Goal: Find specific fact

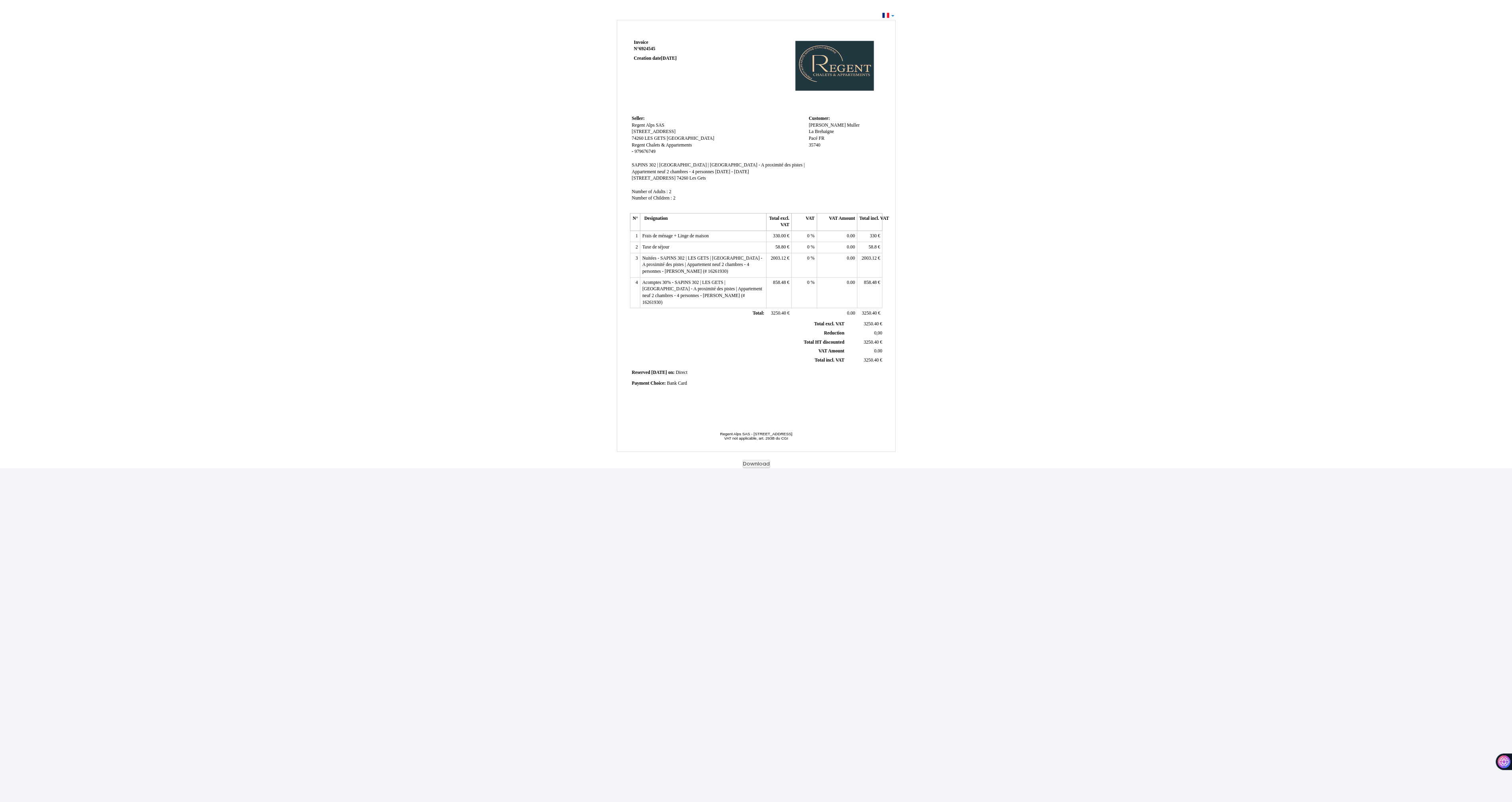
drag, startPoint x: 669, startPoint y: 126, endPoint x: 630, endPoint y: 127, distance: 39.0
click at [630, 127] on td "Seller: Seller: [GEOGRAPHIC_DATA] [GEOGRAPHIC_DATA] SAS [STREET_ADDRESS][GEOGRA…" at bounding box center [718, 162] width 177 height 97
copy span "Regent Alps SAS"
click at [716, 320] on th "Total excl. VAT Total excl. VAT" at bounding box center [738, 324] width 215 height 9
drag, startPoint x: 884, startPoint y: 359, endPoint x: 725, endPoint y: 277, distance: 178.9
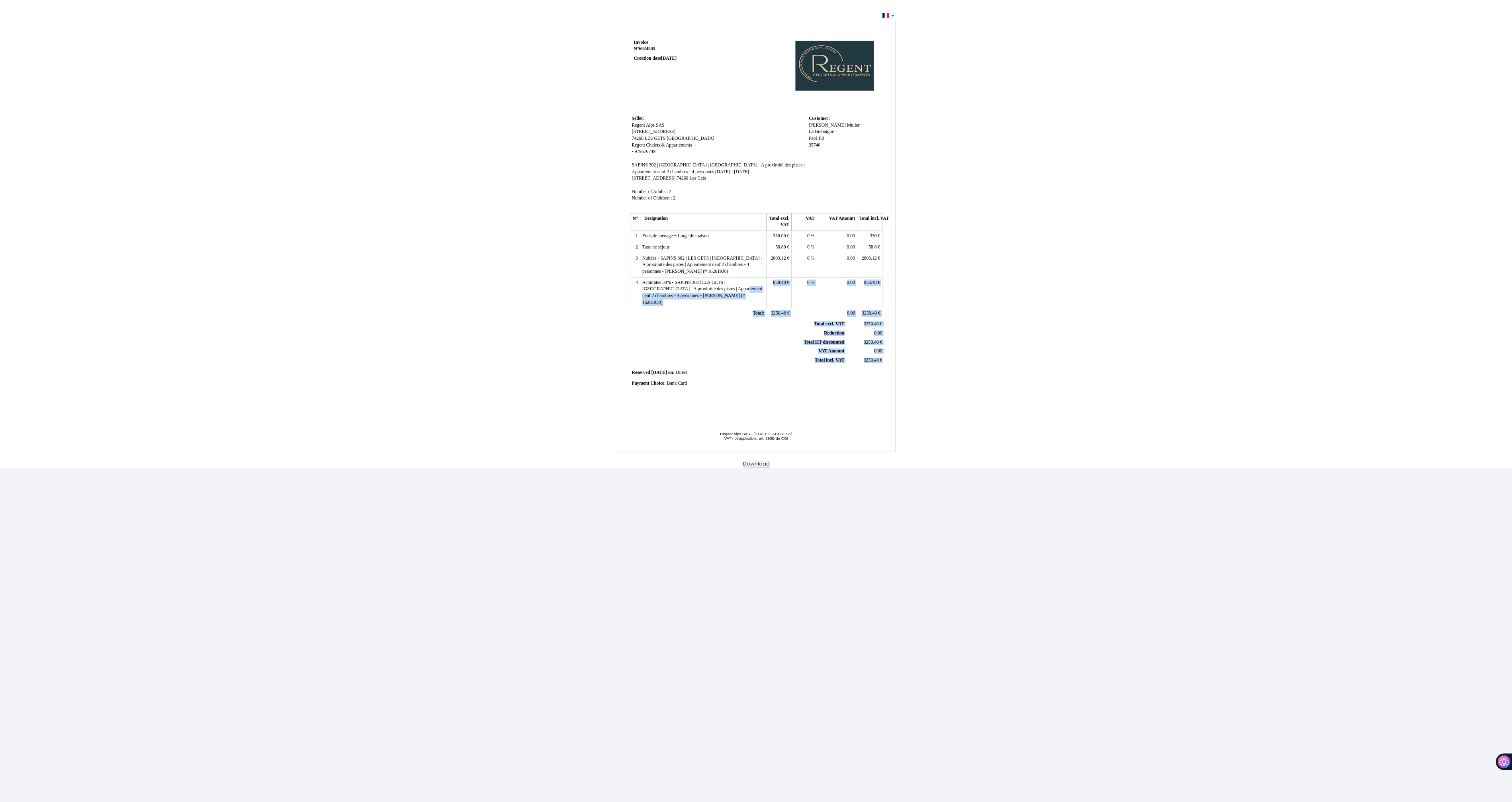
click at [725, 278] on div "Invoice Invoice N° 6924545 6924545 Creation date [DATE] Seller: Seller: [GEOGRA…" at bounding box center [757, 245] width 278 height 415
click at [725, 272] on td "Nuitées - SAPINS 302 | LES GETS | [GEOGRAPHIC_DATA] - A proximité des pistes | …" at bounding box center [703, 265] width 126 height 24
click at [669, 133] on span "[STREET_ADDRESS]" at bounding box center [654, 132] width 44 height 5
drag, startPoint x: 716, startPoint y: 363, endPoint x: 644, endPoint y: 156, distance: 219.2
click at [644, 157] on div "Invoice Invoice N° 6924545 6924545 Creation date [DATE] Seller: Seller: [GEOGRA…" at bounding box center [756, 225] width 255 height 376
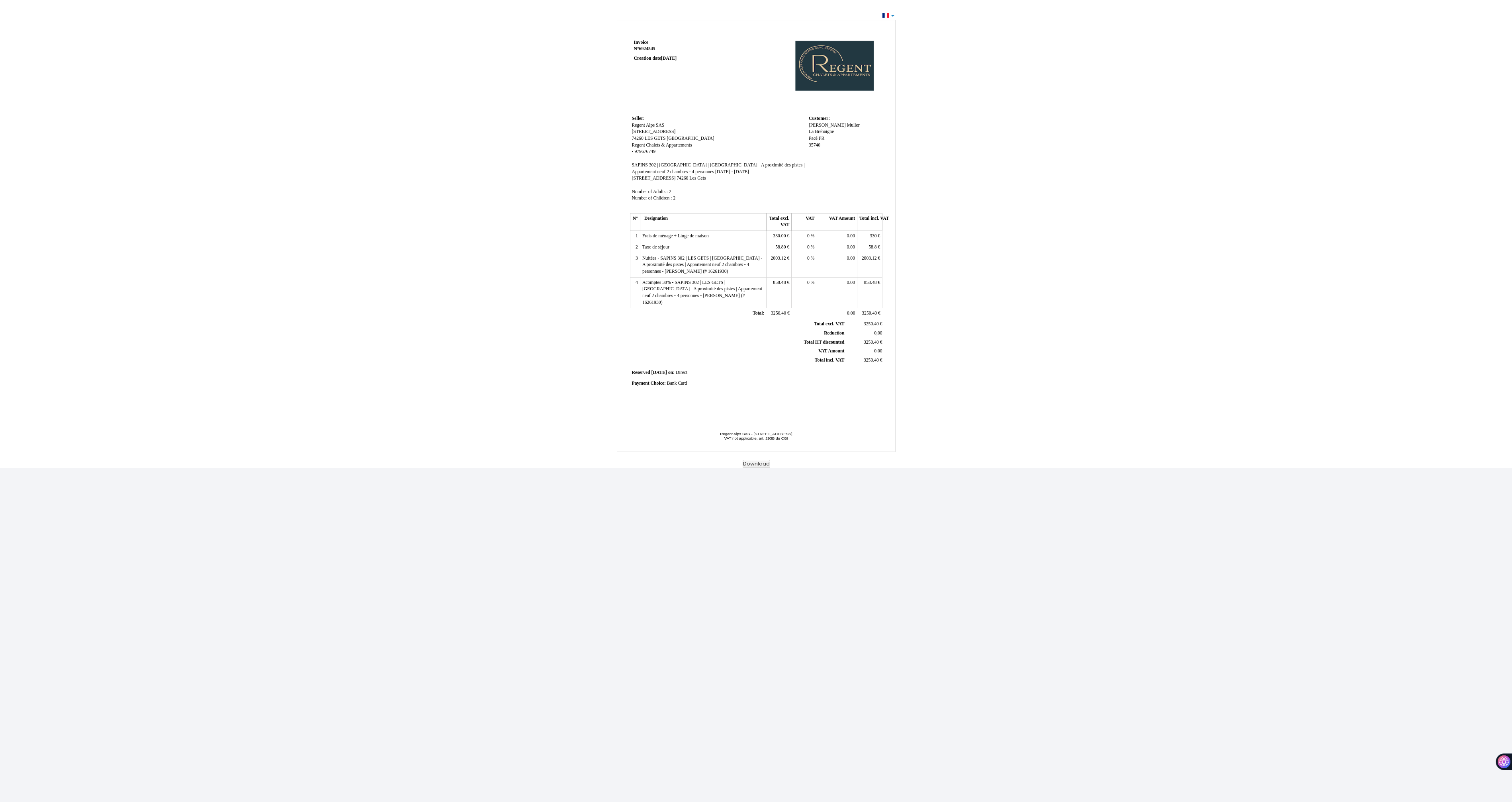
click at [646, 140] on span "LES GETS" at bounding box center [655, 138] width 21 height 5
drag, startPoint x: 631, startPoint y: 138, endPoint x: 680, endPoint y: 137, distance: 49.0
click at [680, 137] on td "Seller: Seller: [GEOGRAPHIC_DATA] [GEOGRAPHIC_DATA] SAS [STREET_ADDRESS][GEOGRA…" at bounding box center [718, 162] width 177 height 97
drag, startPoint x: 676, startPoint y: 122, endPoint x: 633, endPoint y: 126, distance: 43.2
click at [633, 126] on td "Seller: Seller: [GEOGRAPHIC_DATA] [GEOGRAPHIC_DATA] SAS [STREET_ADDRESS][GEOGRA…" at bounding box center [718, 162] width 177 height 97
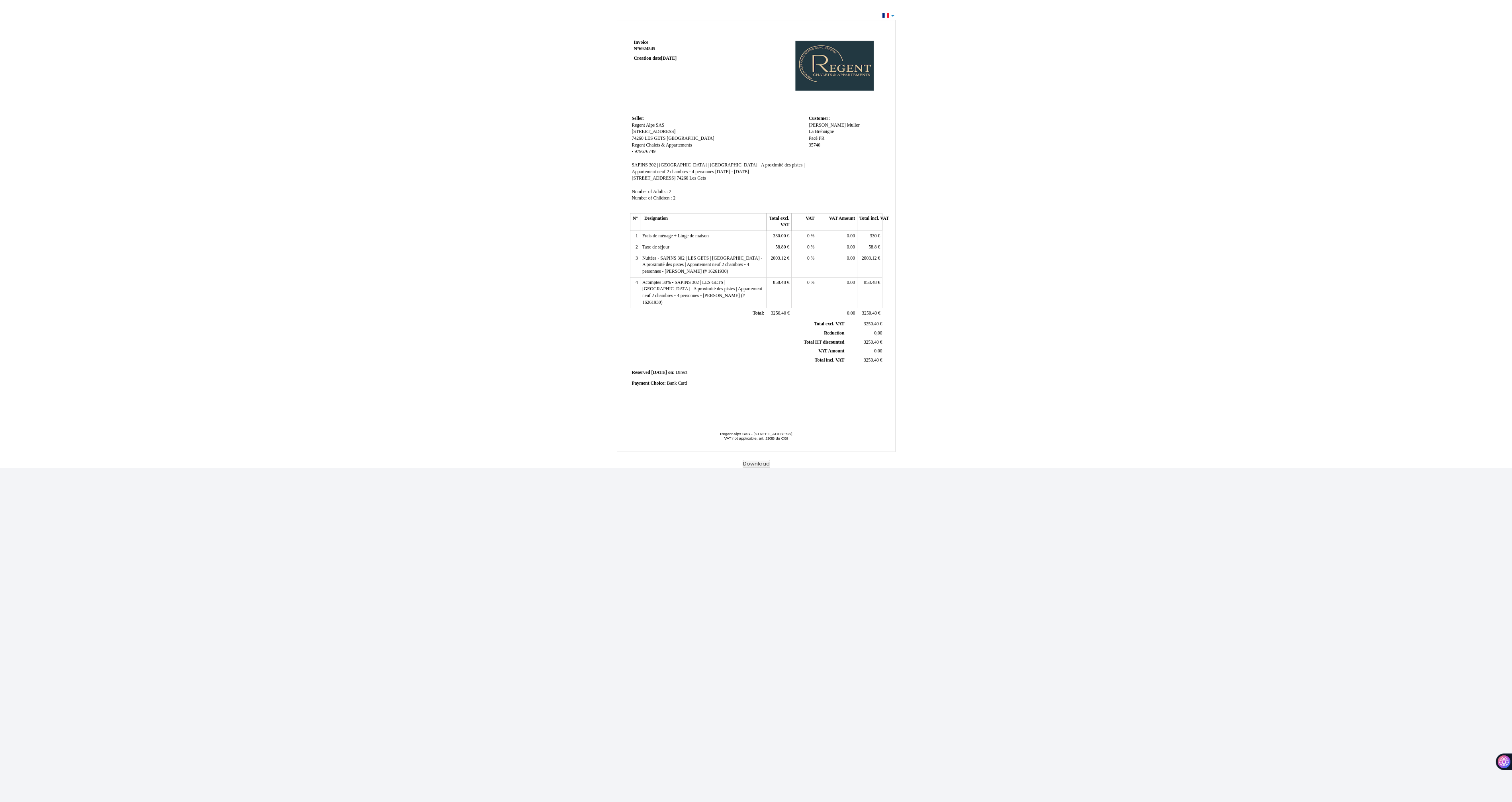
click at [740, 380] on div "Payment Choice: Payment Choice: Bank Card Bank Card" at bounding box center [757, 384] width 249 height 7
drag, startPoint x: 854, startPoint y: 311, endPoint x: 885, endPoint y: 356, distance: 54.6
click at [885, 356] on div "Invoice Invoice N° 6924545 6924545 Creation date [DATE] Seller: Seller: [GEOGRA…" at bounding box center [757, 245] width 278 height 415
click at [861, 380] on div "Payment Choice: Payment Choice: Bank Card Bank Card" at bounding box center [757, 384] width 249 height 7
drag, startPoint x: 871, startPoint y: 363, endPoint x: 768, endPoint y: 225, distance: 172.2
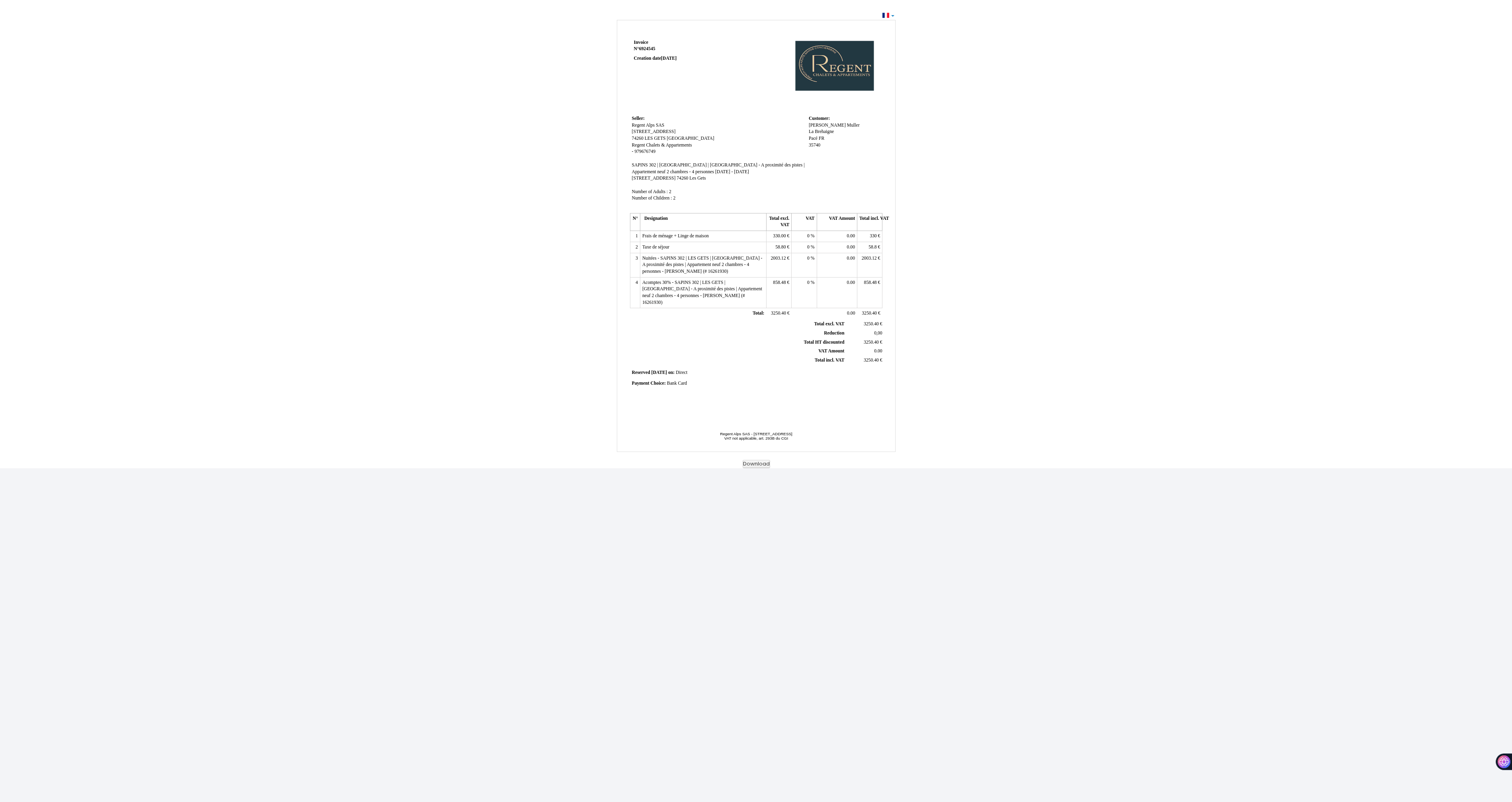
click at [768, 225] on div "Invoice Invoice N° 6924545 6924545 Creation date [DATE] Seller: Seller: [GEOGRA…" at bounding box center [756, 225] width 255 height 376
click at [778, 163] on span "SAPINS 302 | [GEOGRAPHIC_DATA] | [GEOGRAPHIC_DATA] - A proximité des pistes | A…" at bounding box center [718, 169] width 173 height 12
drag, startPoint x: 843, startPoint y: 131, endPoint x: 654, endPoint y: 110, distance: 190.2
click at [654, 110] on div "Invoice Invoice N° 6924545 6924545 Creation date [DATE] Seller: Seller: [GEOGRA…" at bounding box center [756, 225] width 255 height 376
click at [841, 160] on td "Customer: Customer: [PERSON_NAME] La Brehaigne La Brehaigne Pacé Pacé FR FR 357…" at bounding box center [844, 162] width 76 height 97
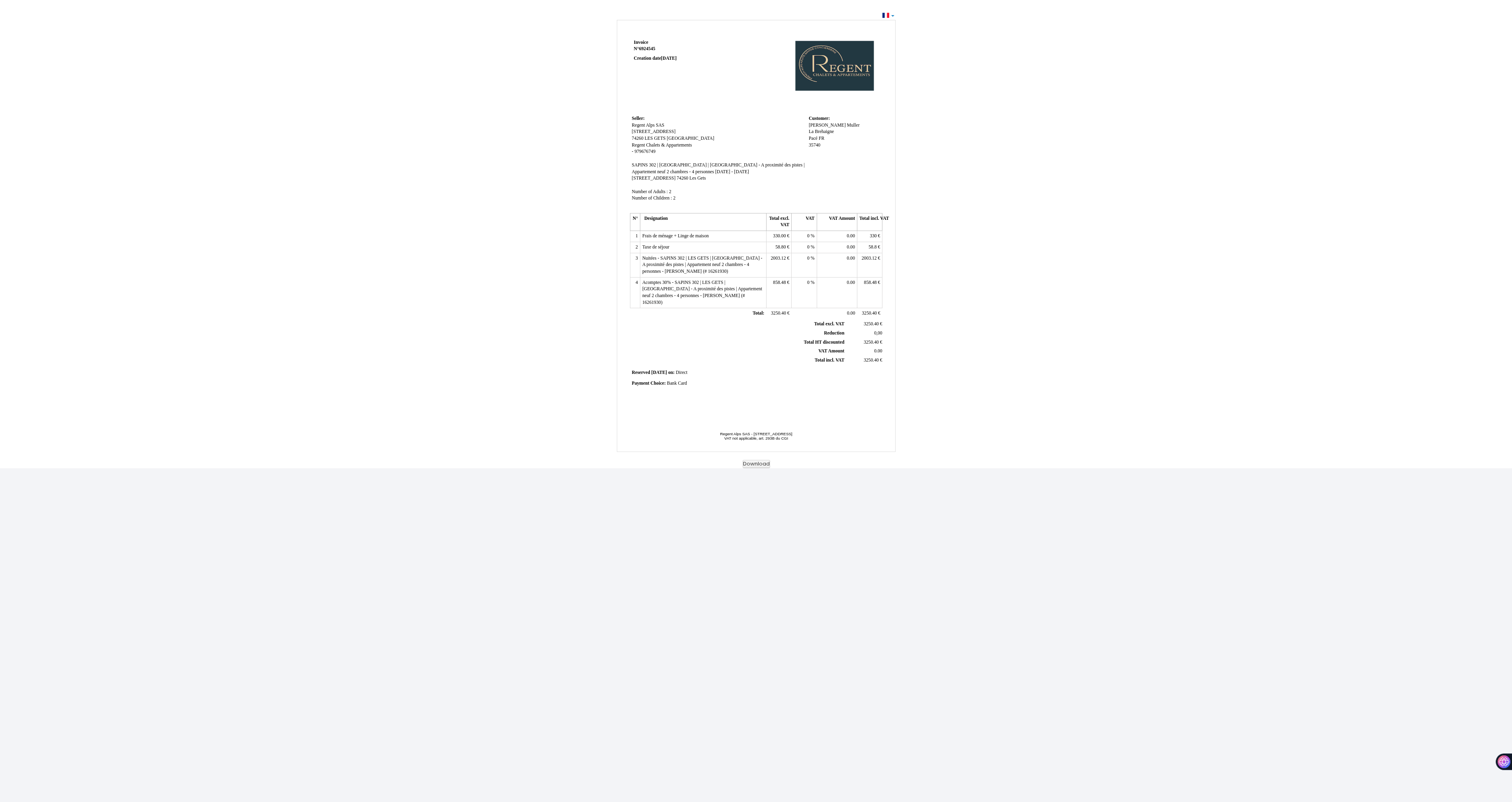
drag, startPoint x: 679, startPoint y: 181, endPoint x: 621, endPoint y: 124, distance: 81.3
click at [619, 125] on div "Invoice Invoice N° 6924545 6924545 Creation date [DATE] Seller: Seller: [GEOGRA…" at bounding box center [757, 245] width 278 height 415
click at [676, 131] on span "[STREET_ADDRESS]" at bounding box center [654, 132] width 44 height 5
drag, startPoint x: 635, startPoint y: 43, endPoint x: 693, endPoint y: 64, distance: 61.7
click at [693, 64] on td "Invoice Invoice N° 6924545 6924545 Creation date [DATE]" at bounding box center [680, 76] width 101 height 76
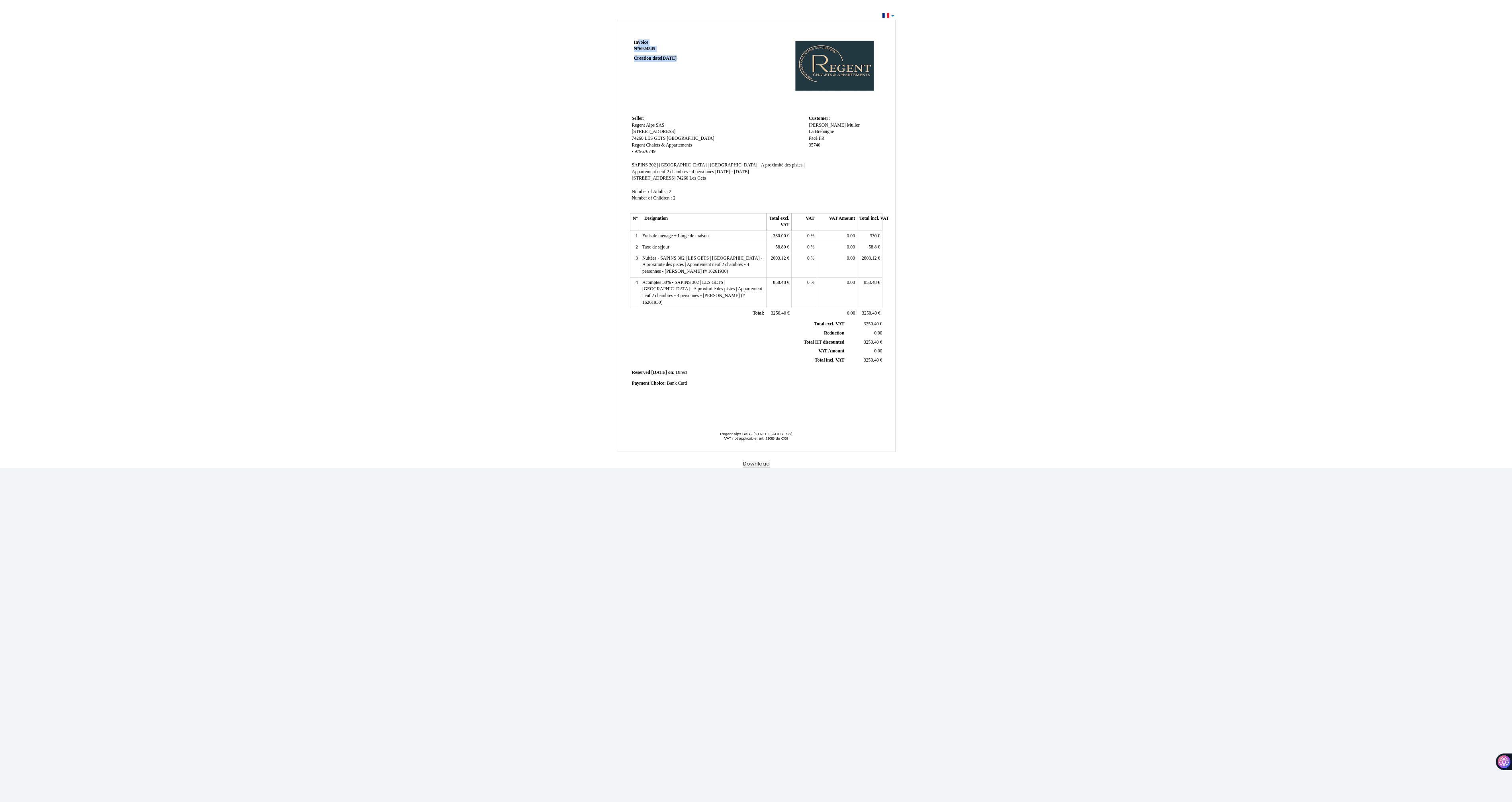
click at [716, 87] on td "Invoice Invoice N° 6924545 6924545 Creation date [DATE]" at bounding box center [680, 76] width 101 height 76
